Goal: Transaction & Acquisition: Obtain resource

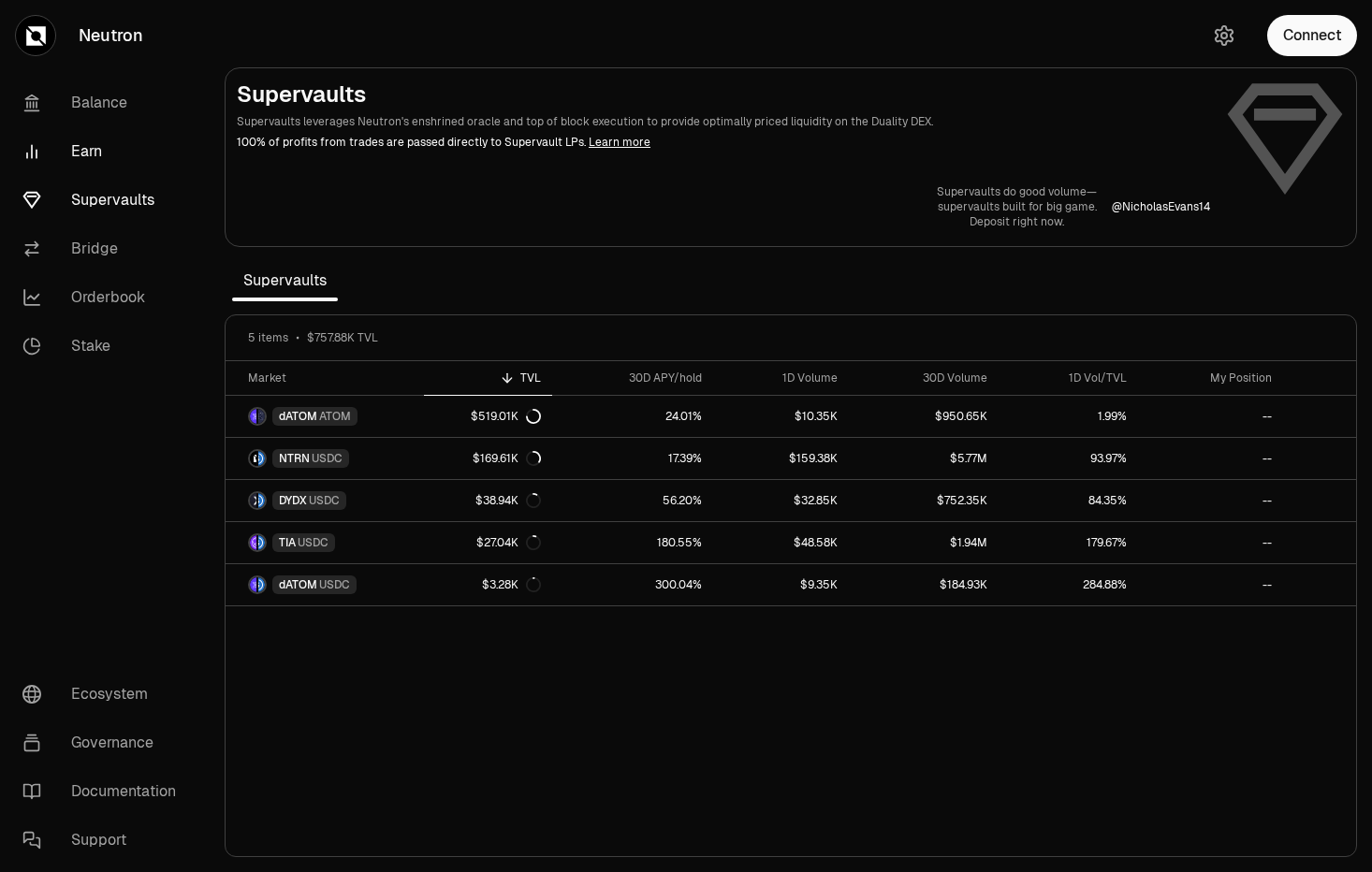
click at [94, 149] on link "Earn" at bounding box center [105, 151] width 194 height 49
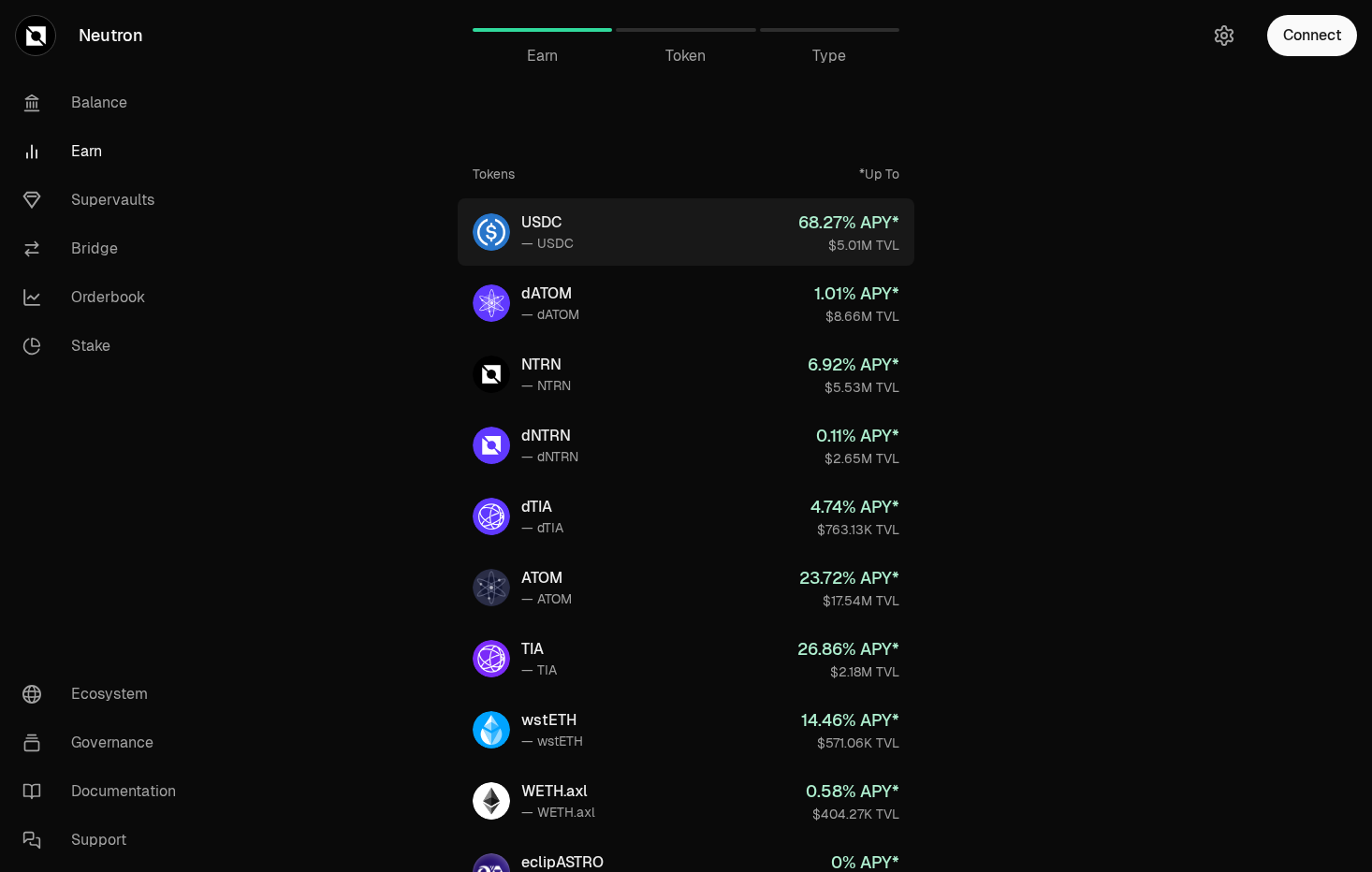
click at [698, 248] on link "USDC — USDC 68.27 % APY* $5.01M TVL" at bounding box center [686, 232] width 457 height 67
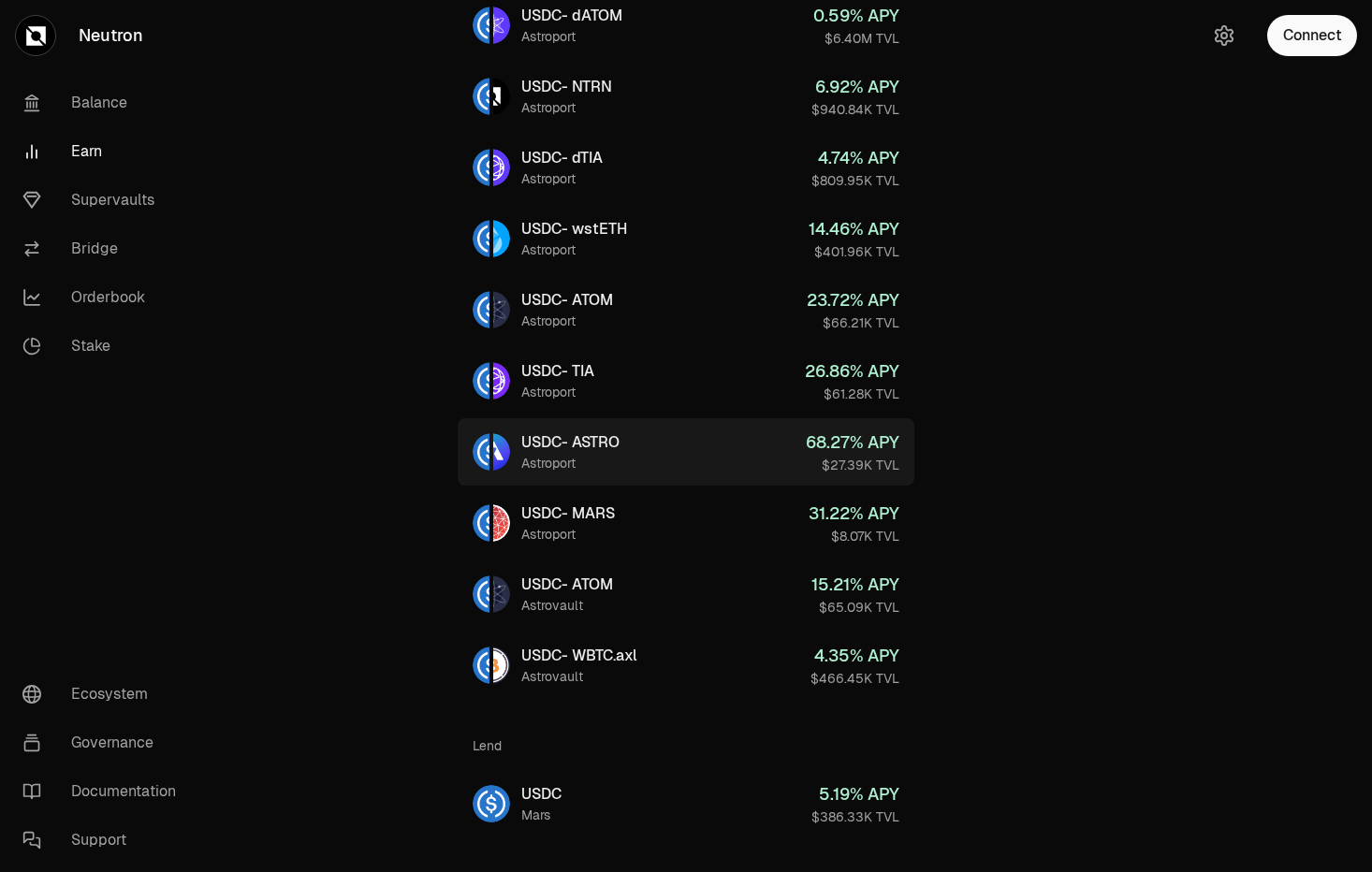
scroll to position [303, 0]
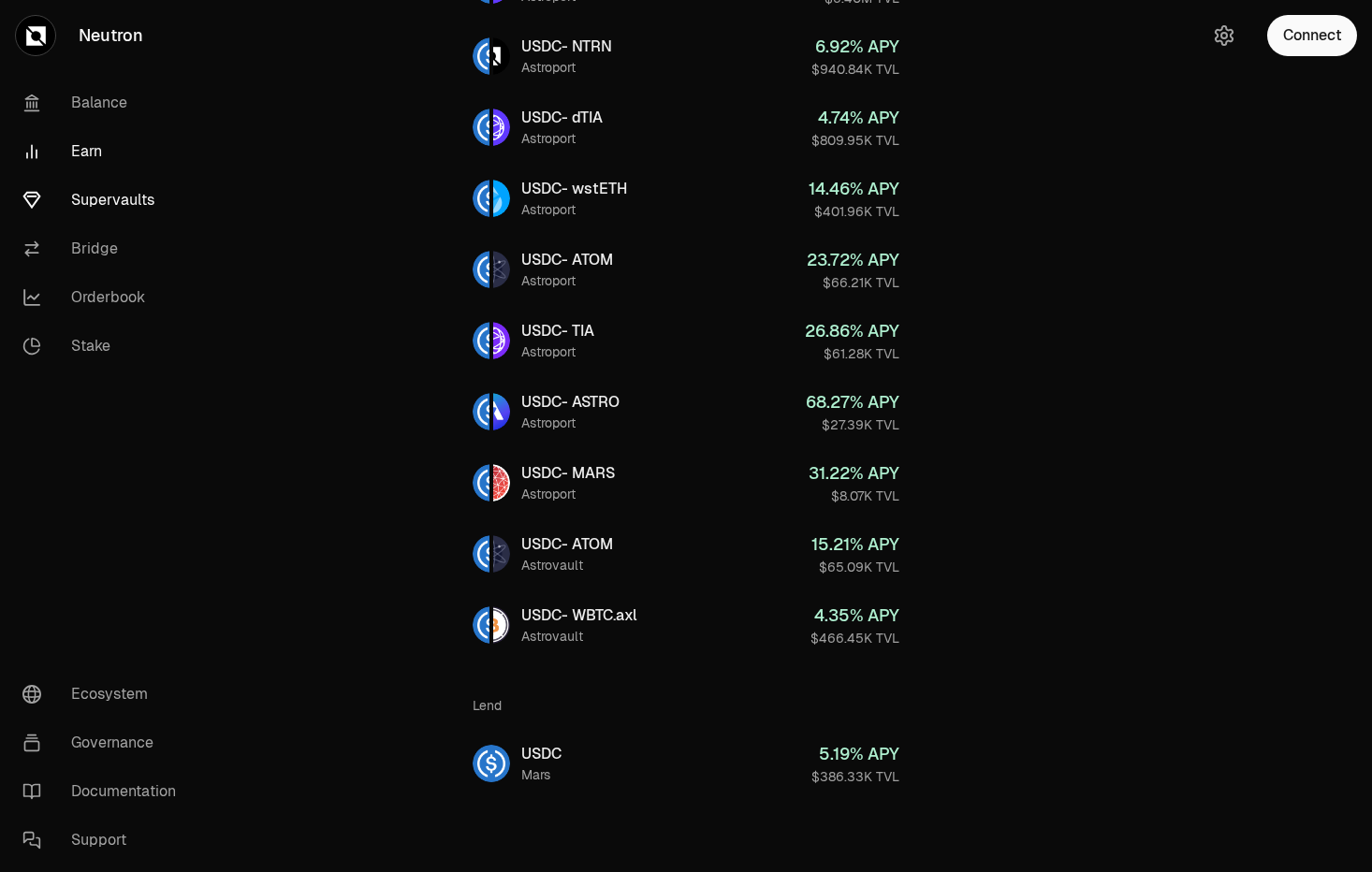
click at [110, 194] on link "Supervaults" at bounding box center [105, 200] width 194 height 49
